Goal: Task Accomplishment & Management: Use online tool/utility

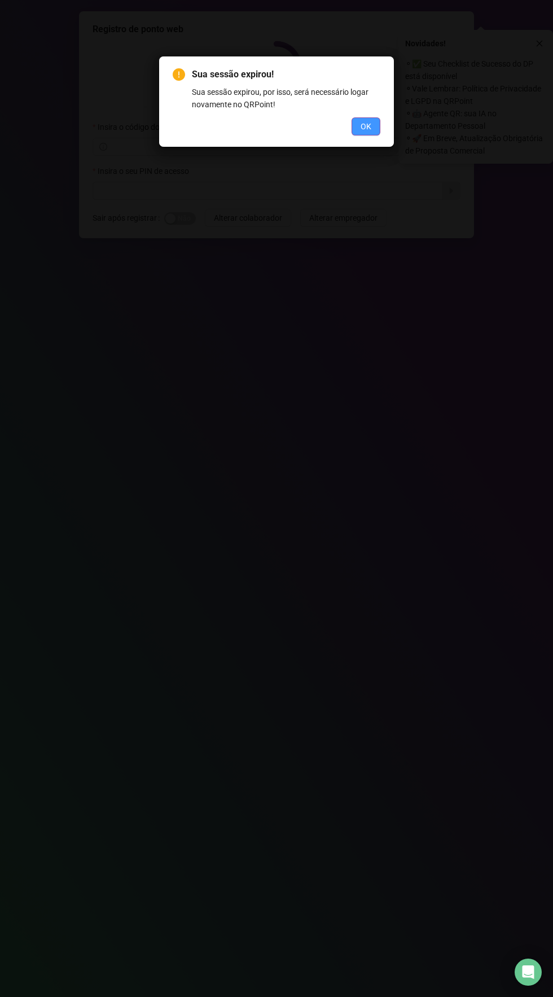
click at [376, 126] on button "OK" at bounding box center [366, 126] width 29 height 18
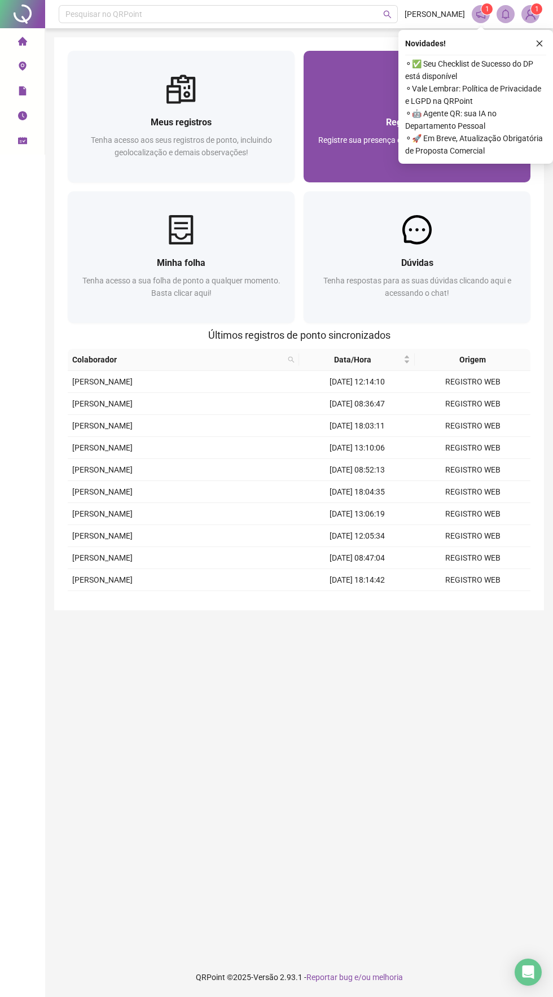
click at [353, 110] on div "Registrar ponto Registre sua presença com rapidez e segurança clicando aqui!" at bounding box center [417, 143] width 227 height 78
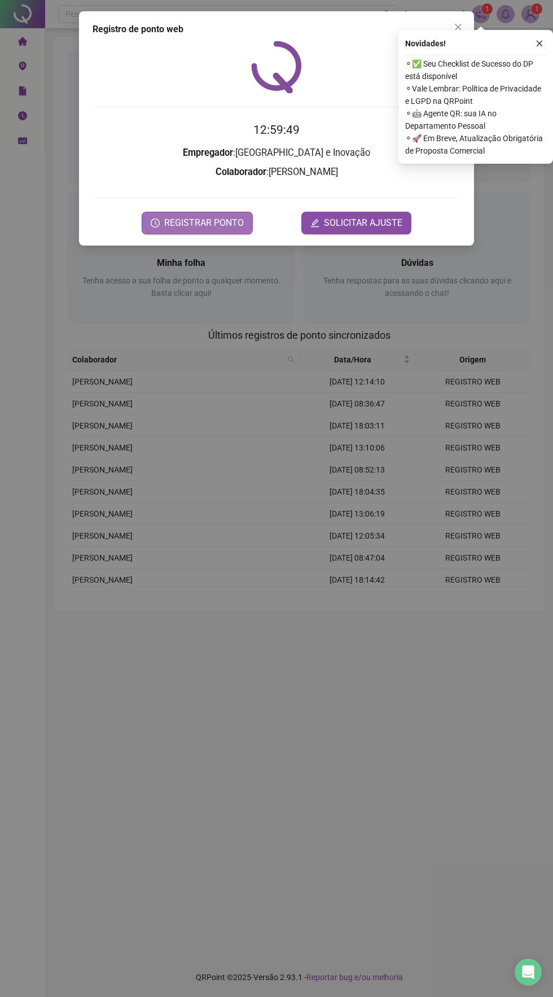
click at [208, 222] on span "REGISTRAR PONTO" at bounding box center [204, 223] width 80 height 14
